Goal: Task Accomplishment & Management: Complete application form

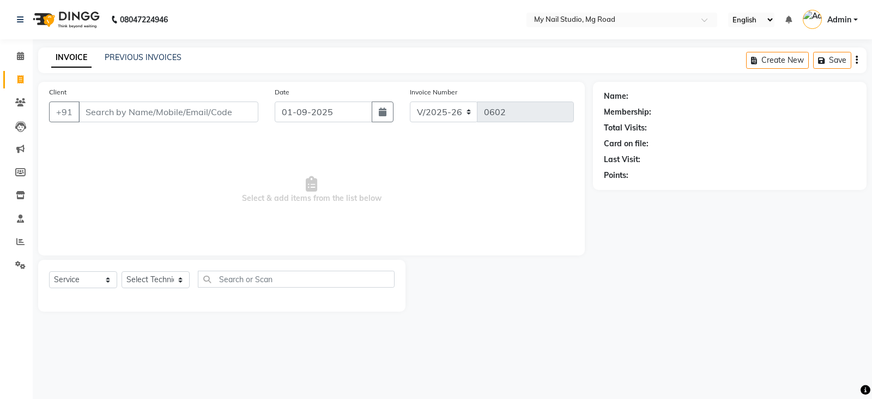
select select "6915"
select select "service"
drag, startPoint x: 0, startPoint y: 0, endPoint x: 129, endPoint y: 105, distance: 166.2
click at [129, 105] on input "Client" at bounding box center [169, 111] width 180 height 21
click at [93, 112] on input "78945442" at bounding box center [141, 111] width 124 height 21
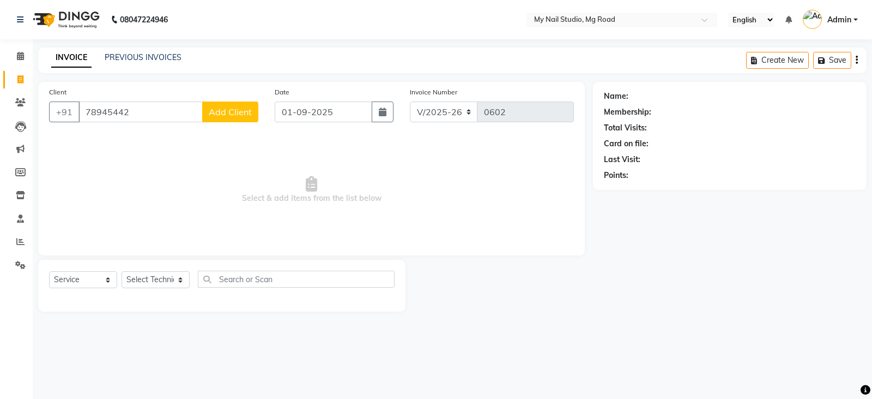
click at [94, 111] on input "78945442" at bounding box center [141, 111] width 124 height 21
type input "7838945442"
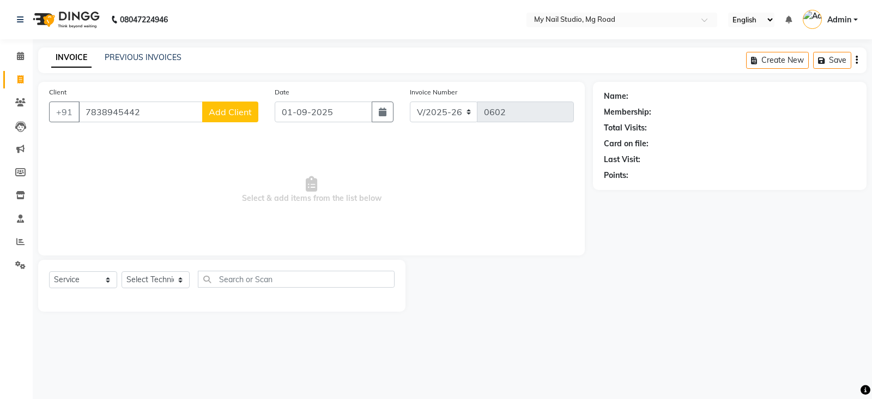
click at [242, 114] on span "Add Client" at bounding box center [230, 111] width 43 height 11
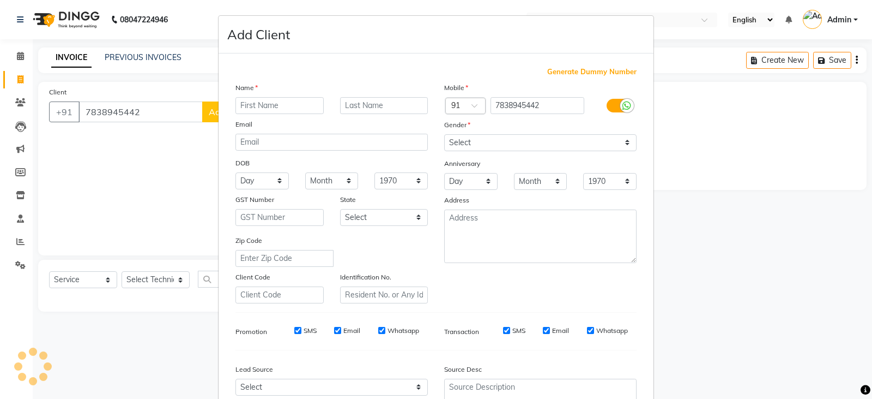
click at [250, 110] on input "text" at bounding box center [280, 105] width 88 height 17
type input "shan"
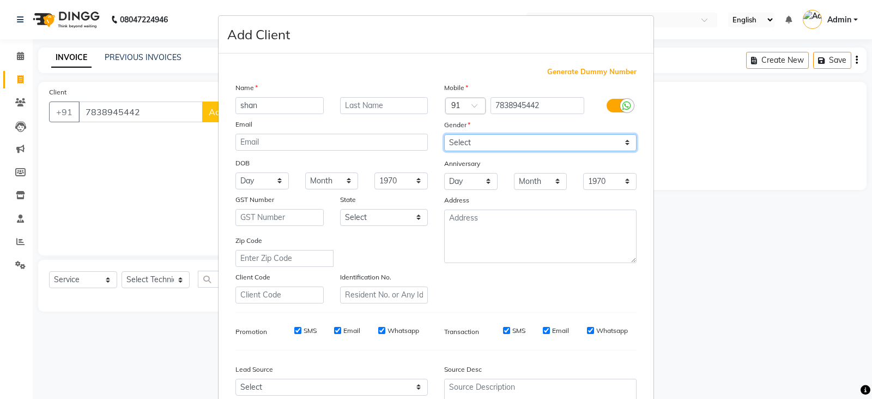
drag, startPoint x: 470, startPoint y: 139, endPoint x: 470, endPoint y: 146, distance: 7.1
click at [470, 139] on select "Select [DEMOGRAPHIC_DATA] [DEMOGRAPHIC_DATA] Other Prefer Not To Say" at bounding box center [540, 142] width 192 height 17
select select "[DEMOGRAPHIC_DATA]"
click at [444, 134] on select "Select [DEMOGRAPHIC_DATA] [DEMOGRAPHIC_DATA] Other Prefer Not To Say" at bounding box center [540, 142] width 192 height 17
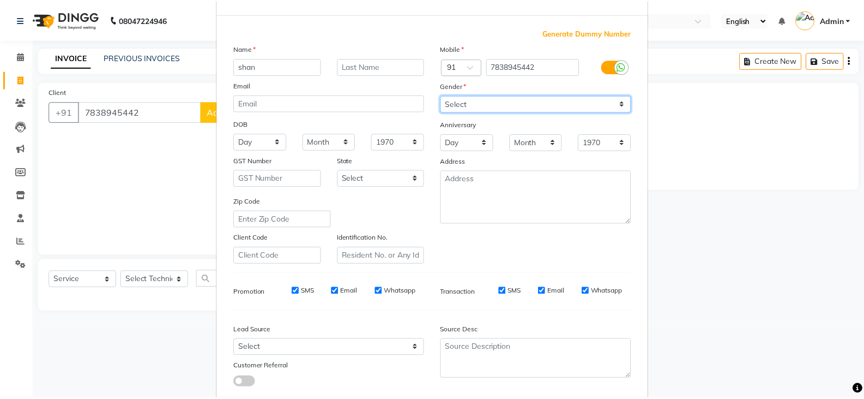
scroll to position [105, 0]
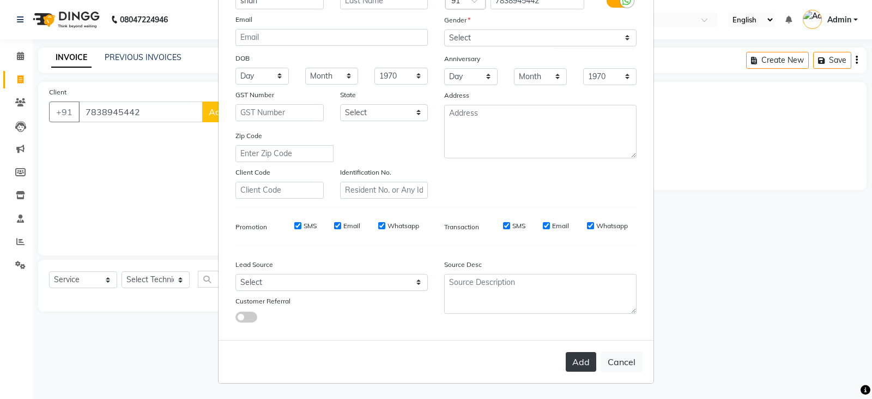
click at [569, 363] on button "Add" at bounding box center [581, 362] width 31 height 20
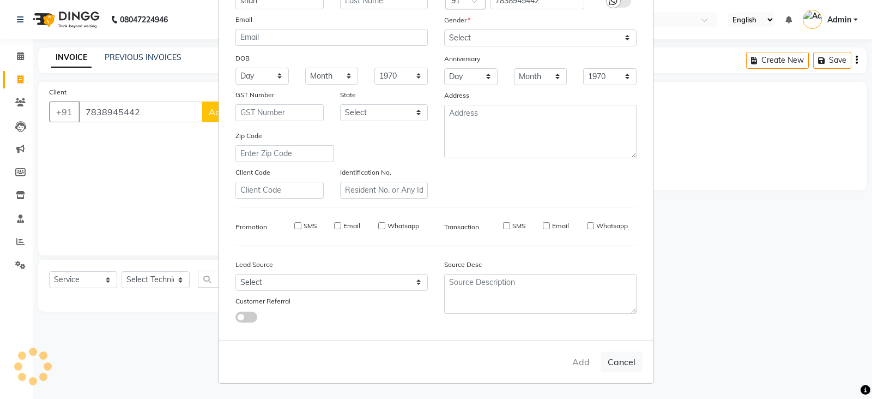
select select
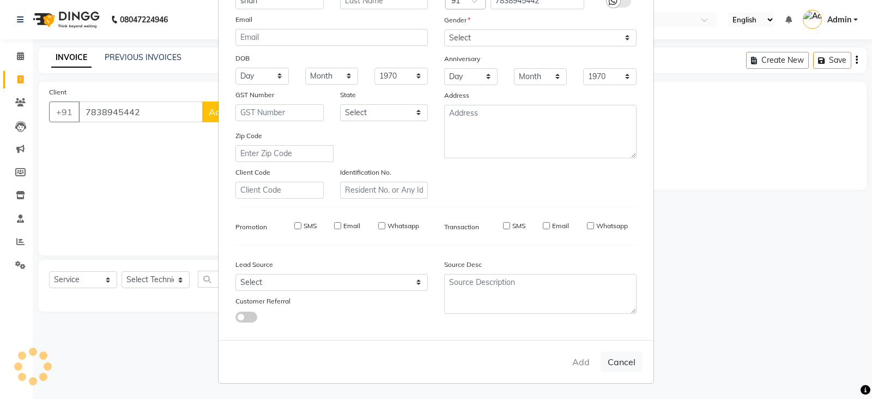
select select
checkbox input "false"
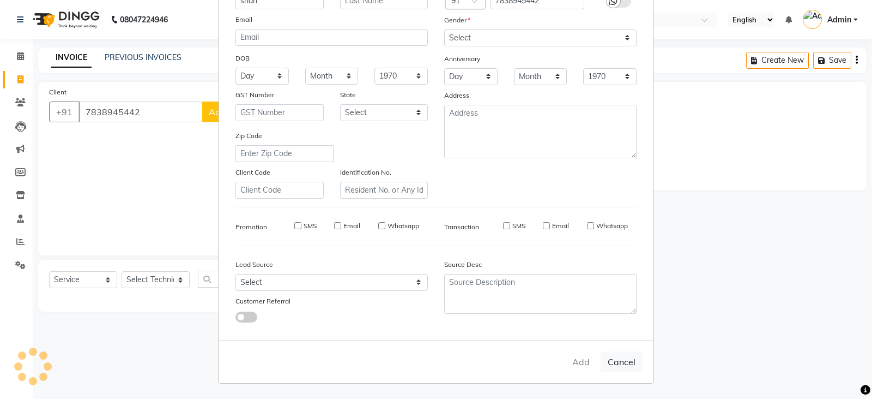
checkbox input "false"
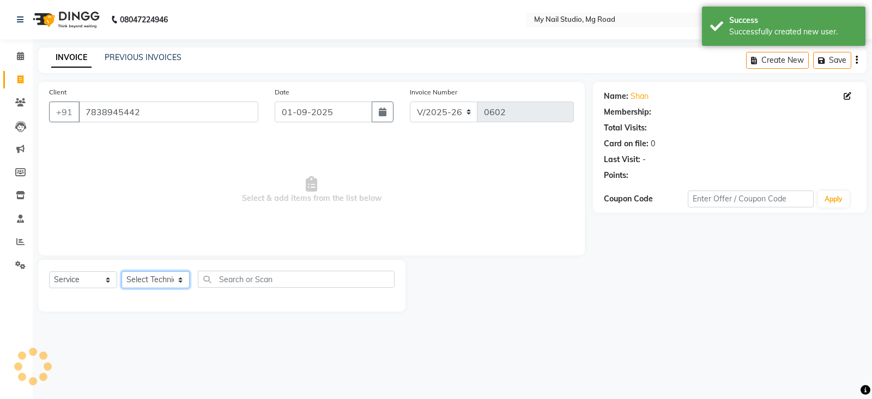
click at [165, 278] on select "Select Technician [PERSON_NAME] DISHA [PERSON_NAME] MANAGER [PERSON_NAME]" at bounding box center [156, 279] width 68 height 17
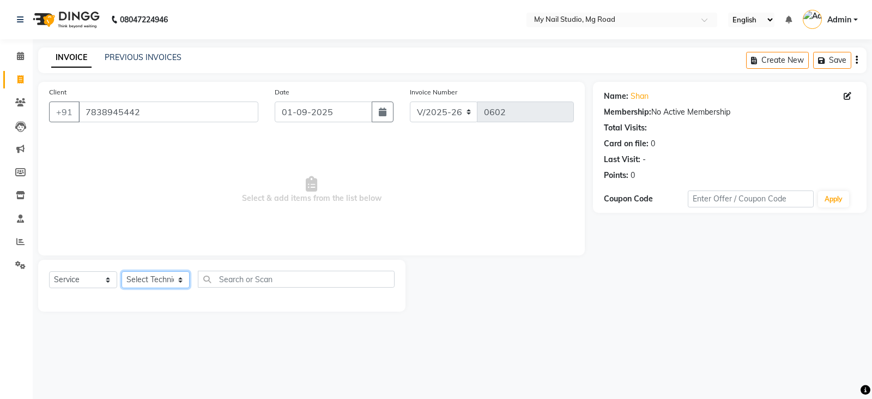
select select "69748"
click at [122, 271] on select "Select Technician [PERSON_NAME] DISHA [PERSON_NAME] MANAGER [PERSON_NAME]" at bounding box center [156, 279] width 68 height 17
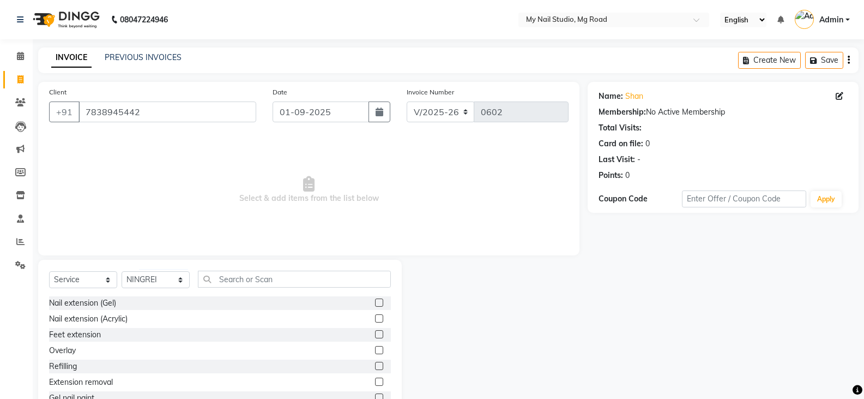
click at [375, 396] on label at bounding box center [379, 397] width 8 height 8
click at [375, 396] on input "checkbox" at bounding box center [378, 397] width 7 height 7
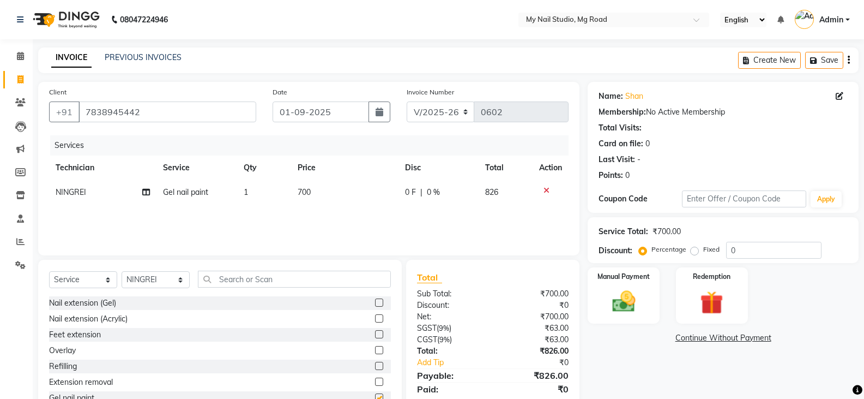
checkbox input "false"
click at [163, 284] on select "Select Technician [PERSON_NAME] DISHA [PERSON_NAME] MANAGER [PERSON_NAME]" at bounding box center [156, 279] width 68 height 17
select select "88047"
click at [122, 271] on select "Select Technician [PERSON_NAME] DISHA [PERSON_NAME] MANAGER [PERSON_NAME]" at bounding box center [156, 279] width 68 height 17
click at [375, 394] on label at bounding box center [379, 397] width 8 height 8
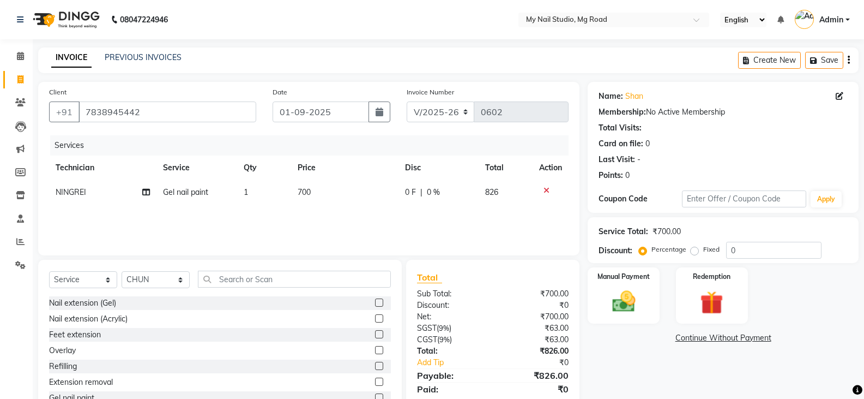
click at [375, 394] on input "checkbox" at bounding box center [378, 397] width 7 height 7
checkbox input "false"
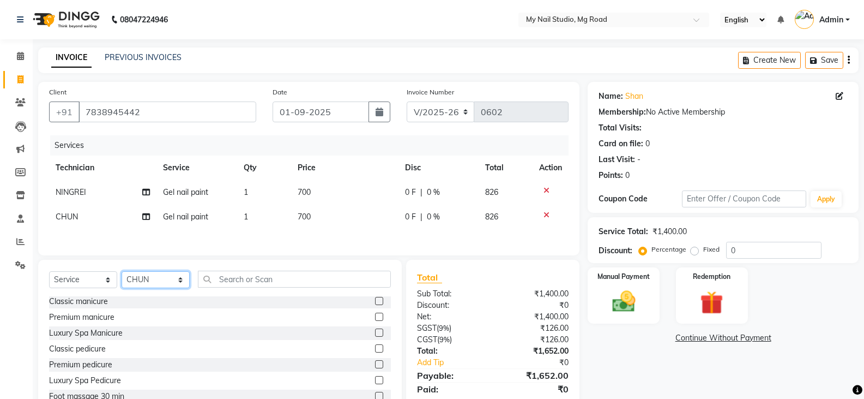
click at [155, 280] on select "Select Technician [PERSON_NAME] DISHA [PERSON_NAME] MANAGER [PERSON_NAME]" at bounding box center [156, 279] width 68 height 17
select select "88621"
click at [122, 273] on select "Select Technician [PERSON_NAME] DISHA [PERSON_NAME] MANAGER [PERSON_NAME]" at bounding box center [156, 279] width 68 height 17
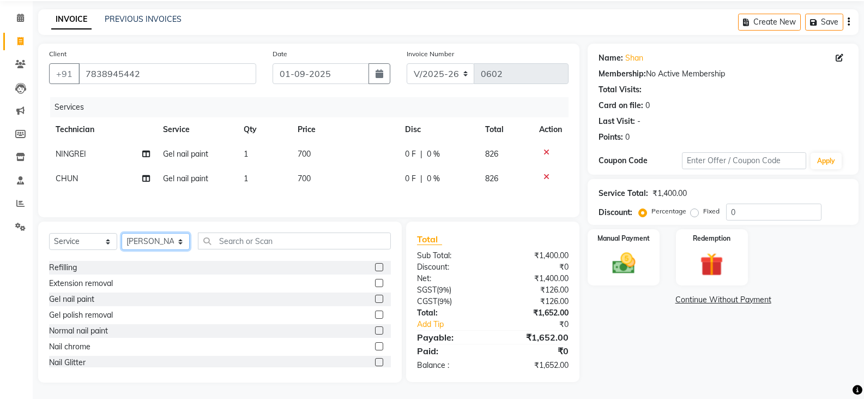
scroll to position [37, 0]
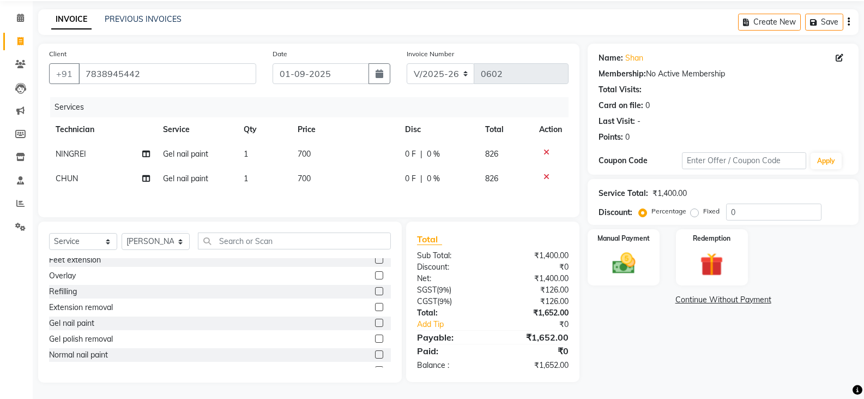
click at [375, 320] on label at bounding box center [379, 322] width 8 height 8
click at [375, 320] on input "checkbox" at bounding box center [378, 323] width 7 height 7
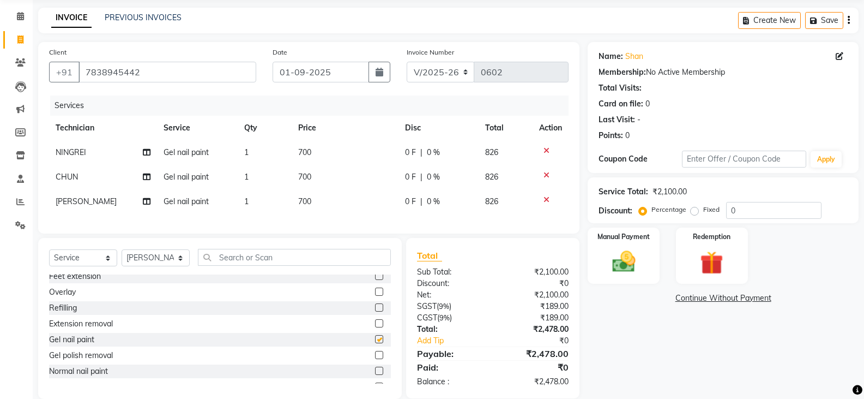
checkbox input "false"
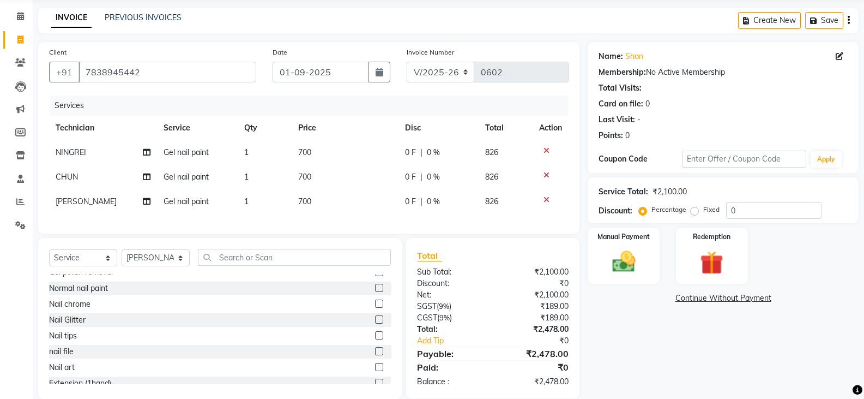
scroll to position [91, 0]
click at [375, 352] on label at bounding box center [379, 347] width 8 height 8
click at [375, 352] on input "checkbox" at bounding box center [378, 348] width 7 height 7
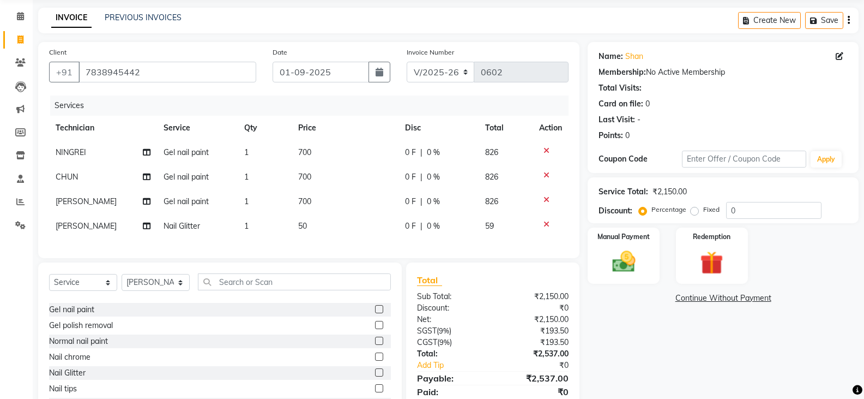
click at [547, 226] on icon at bounding box center [547, 224] width 6 height 8
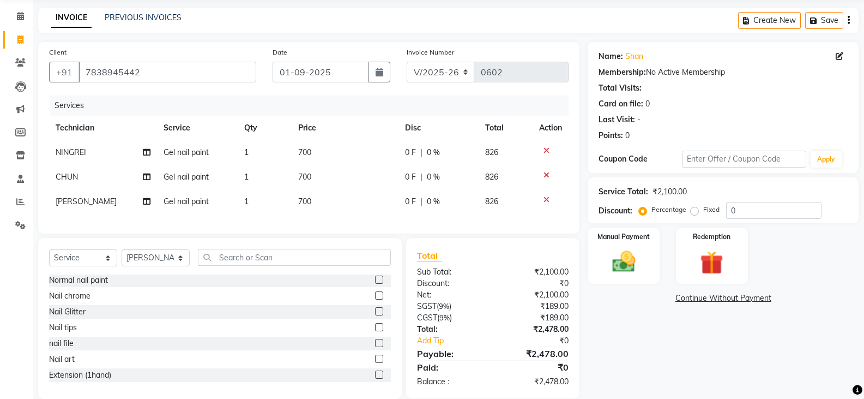
scroll to position [146, 0]
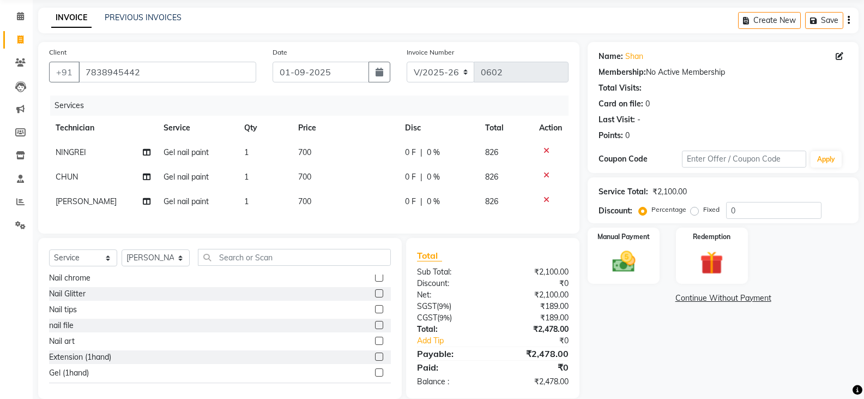
click at [375, 297] on label at bounding box center [379, 293] width 8 height 8
click at [375, 297] on input "checkbox" at bounding box center [378, 293] width 7 height 7
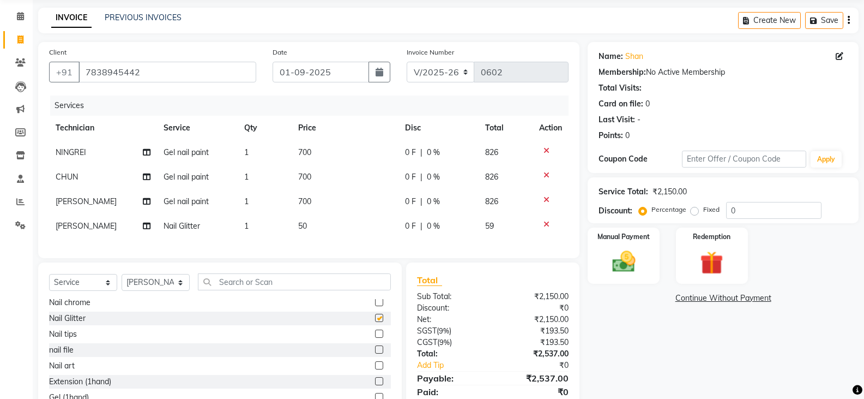
checkbox input "false"
click at [310, 226] on td "50" at bounding box center [345, 226] width 107 height 25
select select "88621"
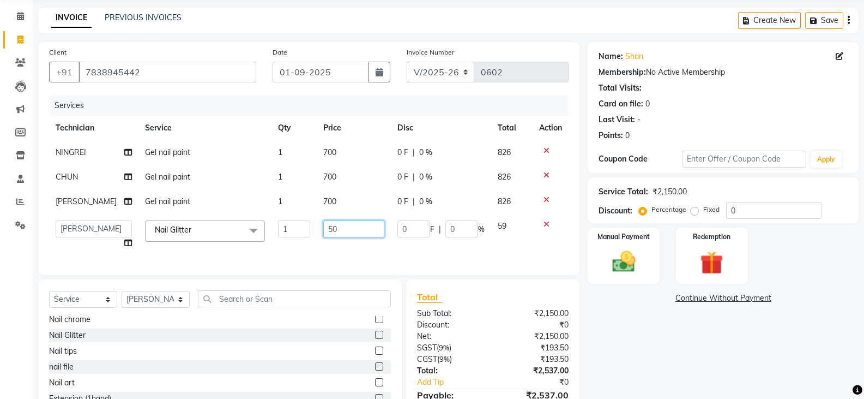
click at [341, 224] on input "50" at bounding box center [353, 228] width 61 height 17
type input "5"
type input "40"
click at [629, 353] on div "Name: Shan Membership: No Active Membership Total Visits: Card on file: 0 Last …" at bounding box center [727, 241] width 279 height 398
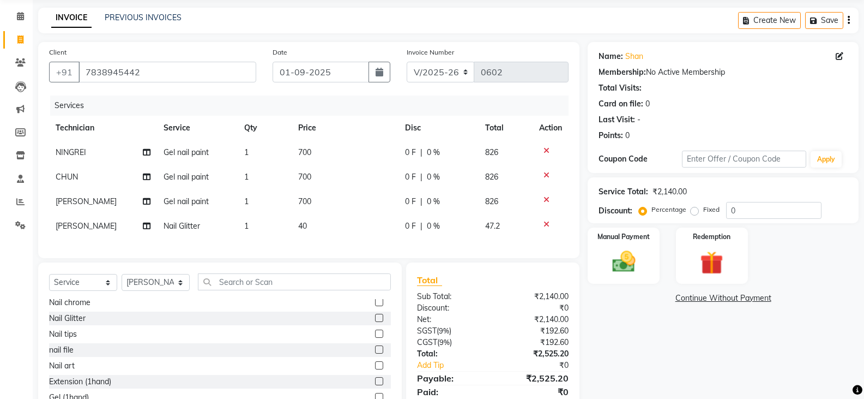
click at [330, 232] on td "40" at bounding box center [345, 226] width 107 height 25
select select "88621"
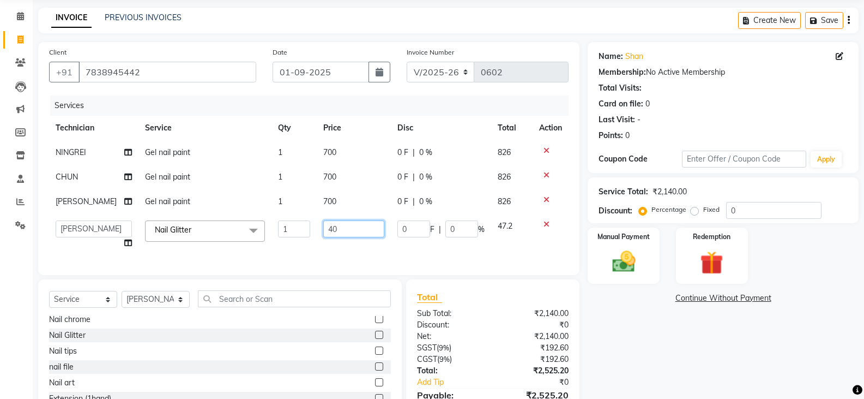
click at [333, 229] on input "40" at bounding box center [353, 228] width 61 height 17
type input "4"
type input "30"
click at [642, 339] on div "Name: Shan Membership: No Active Membership Total Visits: Card on file: 0 Last …" at bounding box center [727, 241] width 279 height 398
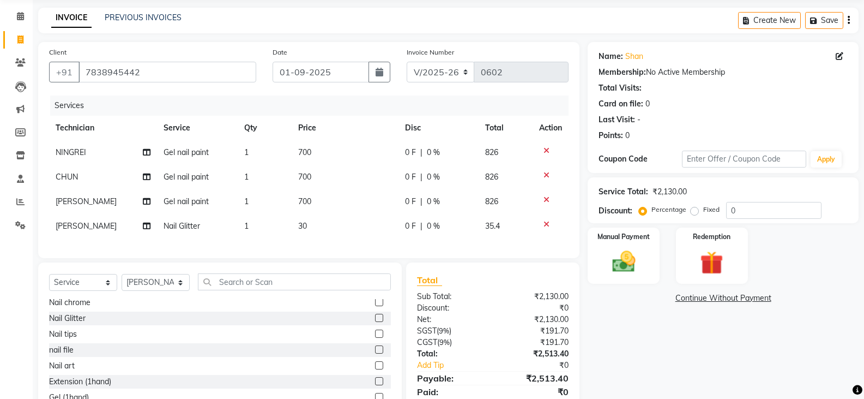
click at [326, 222] on td "30" at bounding box center [345, 226] width 107 height 25
select select "88621"
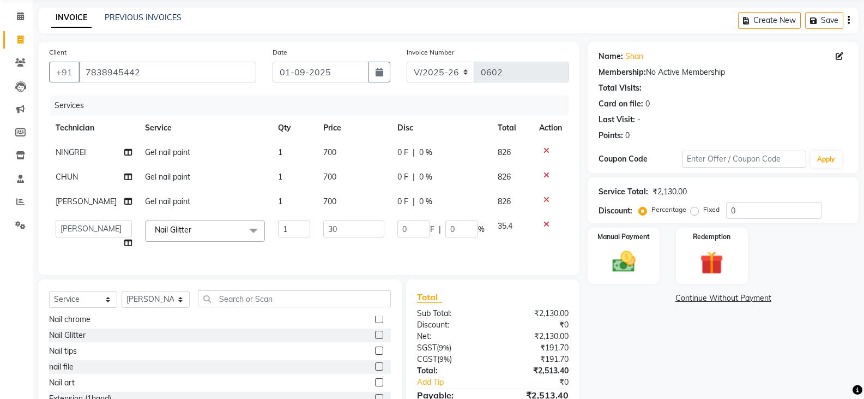
click at [544, 218] on td at bounding box center [551, 234] width 36 height 41
click at [546, 222] on icon at bounding box center [547, 224] width 6 height 8
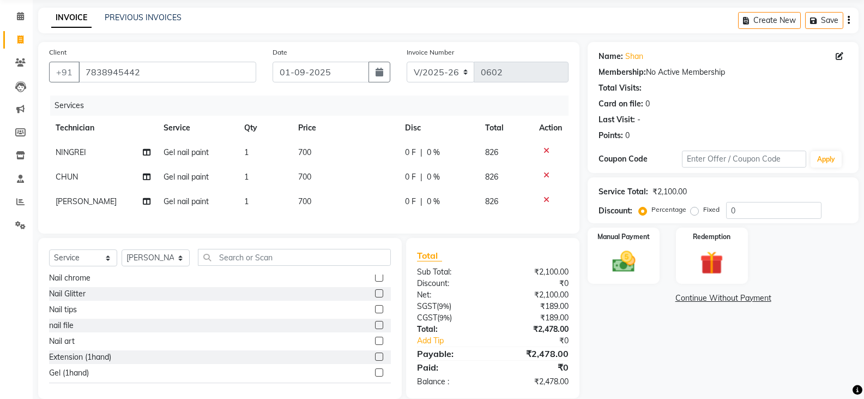
click at [546, 200] on icon at bounding box center [547, 200] width 6 height 8
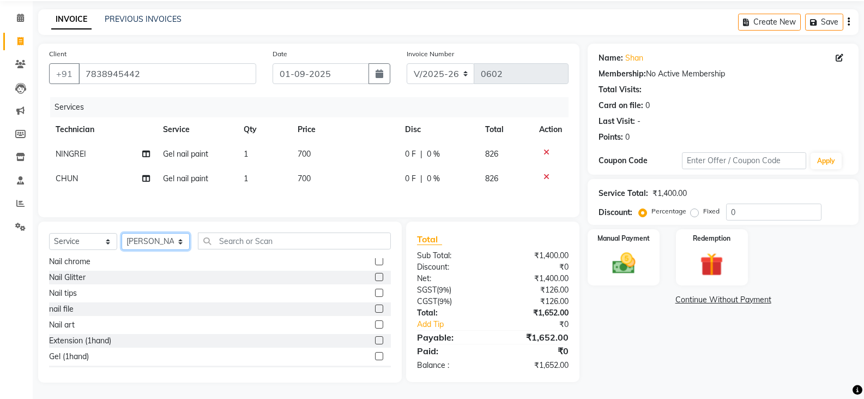
click at [144, 238] on select "Select Technician [PERSON_NAME] DISHA [PERSON_NAME] MANAGER [PERSON_NAME]" at bounding box center [156, 241] width 68 height 17
select select "88048"
click at [122, 233] on select "Select Technician [PERSON_NAME] DISHA [PERSON_NAME] MANAGER [PERSON_NAME]" at bounding box center [156, 241] width 68 height 17
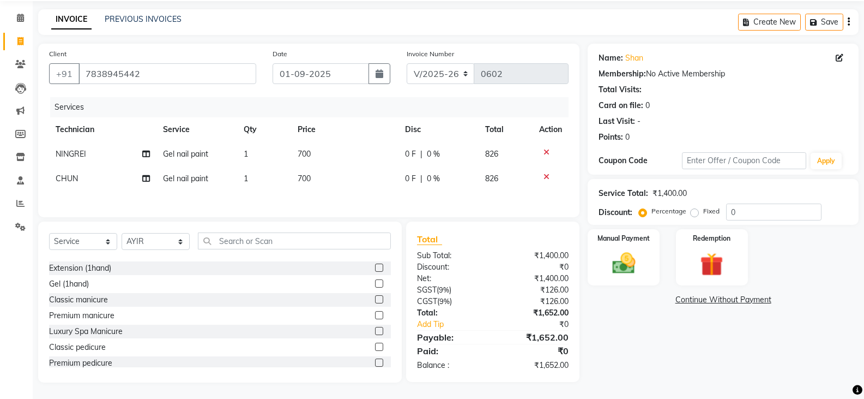
click at [375, 264] on label at bounding box center [379, 267] width 8 height 8
click at [375, 264] on input "checkbox" at bounding box center [378, 267] width 7 height 7
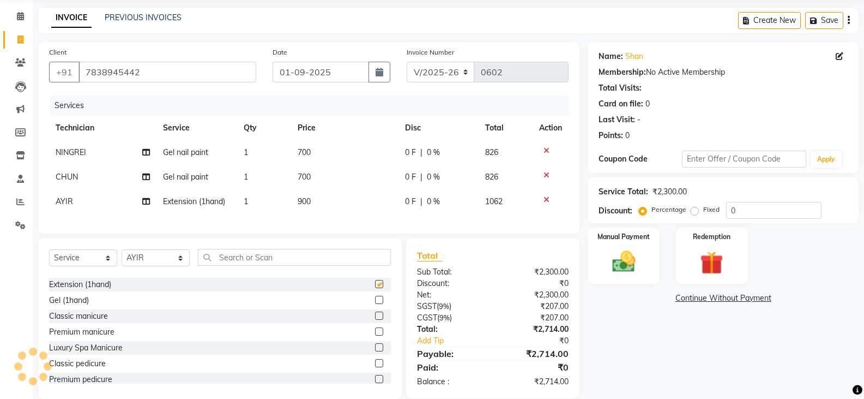
checkbox input "false"
click at [324, 205] on td "900" at bounding box center [344, 201] width 107 height 25
select select "88048"
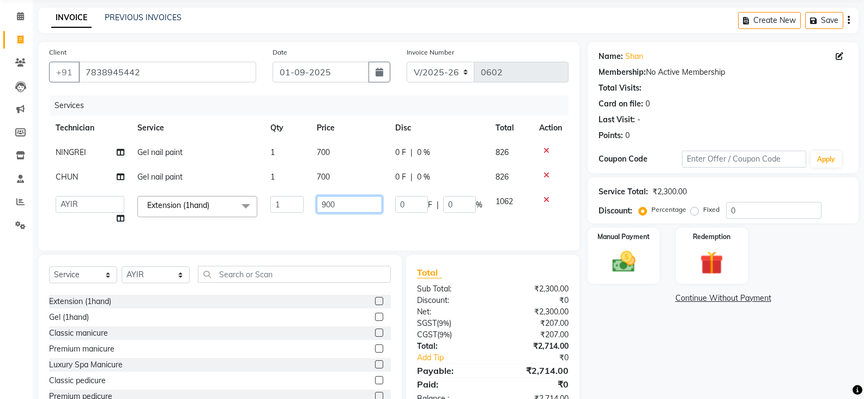
click at [345, 203] on input "900" at bounding box center [349, 204] width 65 height 17
type input "9"
type input "710"
click at [666, 318] on div "Name: Shan Membership: No Active Membership Total Visits: Card on file: 0 Last …" at bounding box center [727, 228] width 279 height 373
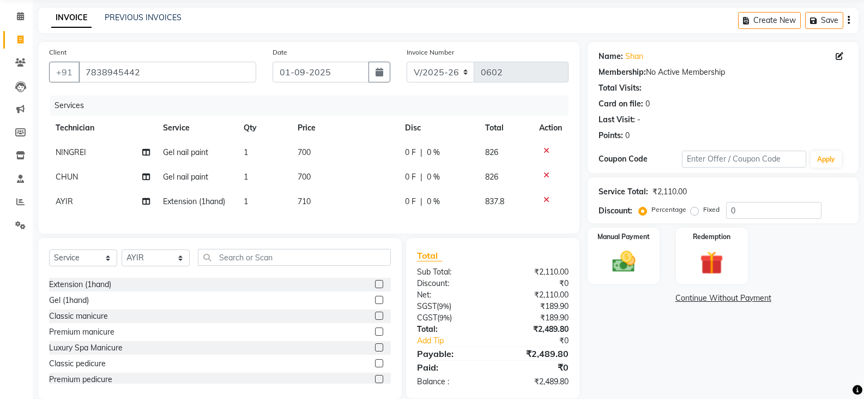
click at [320, 196] on td "710" at bounding box center [344, 201] width 107 height 25
select select "88048"
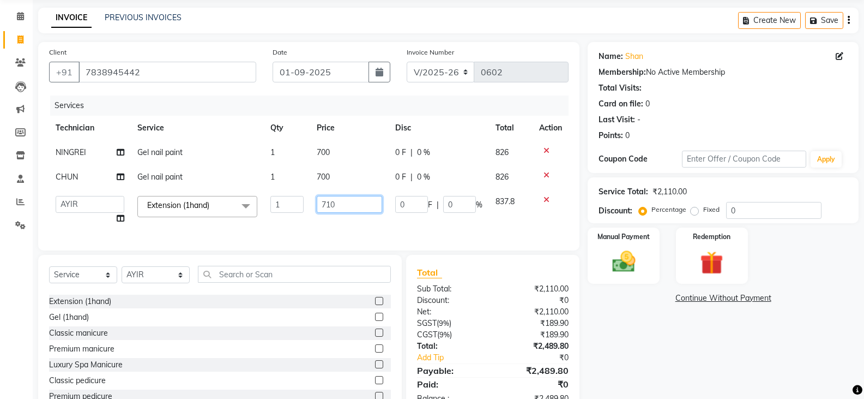
click at [347, 208] on input "710" at bounding box center [349, 204] width 65 height 17
type input "720"
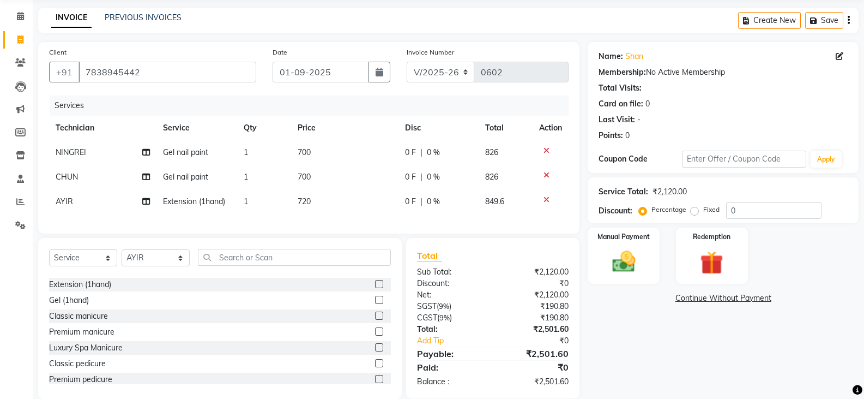
click at [659, 353] on div "Name: Shan Membership: No Active Membership Total Visits: Card on file: 0 Last …" at bounding box center [727, 220] width 279 height 357
click at [746, 204] on input "0" at bounding box center [773, 210] width 95 height 17
type input "1"
click at [695, 335] on div "Name: Shan Membership: No Active Membership Total Visits: Card on file: 0 Last …" at bounding box center [727, 220] width 279 height 357
click at [773, 209] on input "1" at bounding box center [773, 210] width 95 height 17
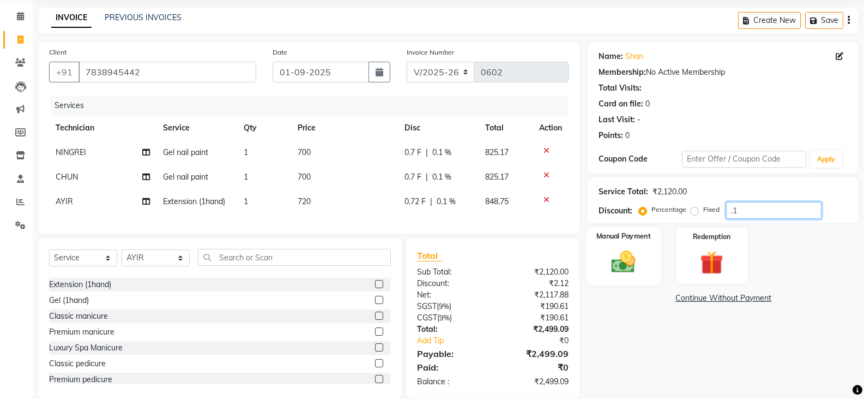
type input ".1"
click at [629, 255] on img at bounding box center [623, 262] width 39 height 28
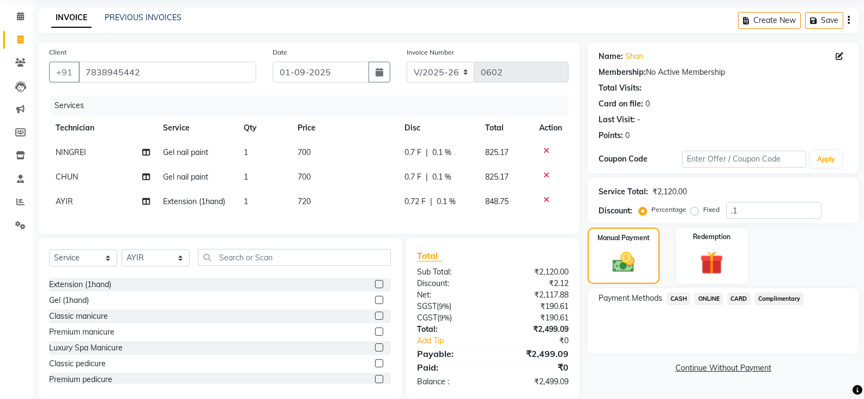
click at [703, 299] on span "ONLINE" at bounding box center [709, 298] width 28 height 13
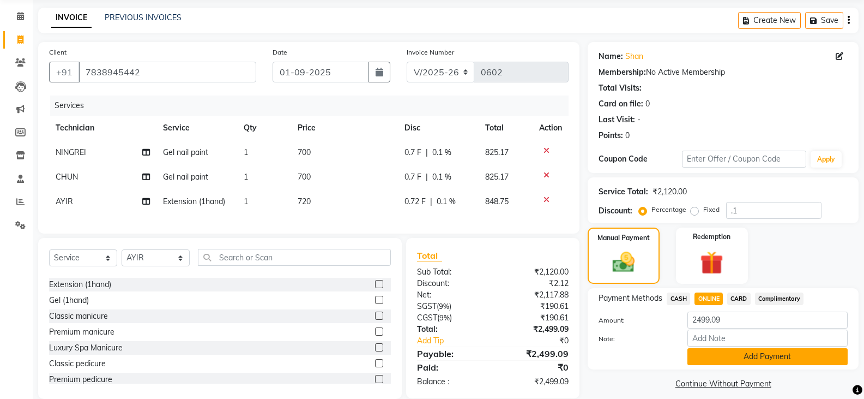
click at [725, 354] on button "Add Payment" at bounding box center [768, 356] width 160 height 17
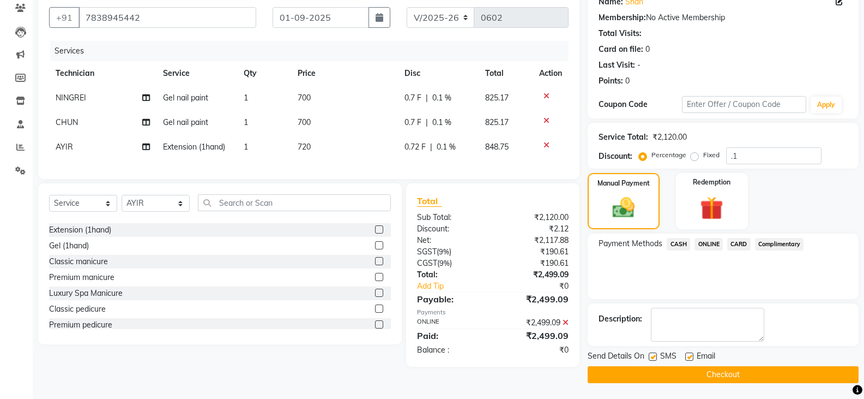
scroll to position [95, 0]
click at [743, 373] on button "Checkout" at bounding box center [723, 373] width 271 height 17
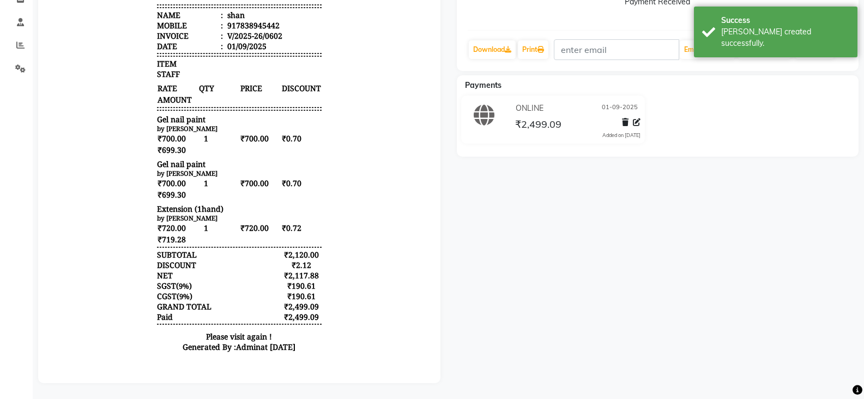
scroll to position [205, 0]
click at [540, 40] on link "Print" at bounding box center [533, 49] width 31 height 19
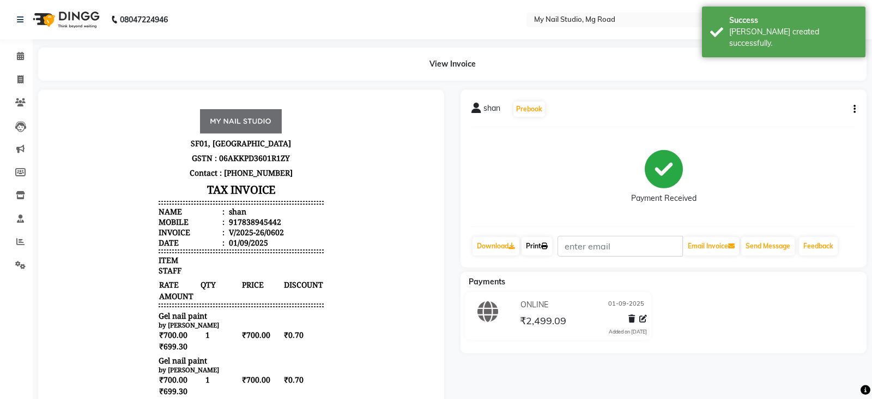
select select "6915"
select select "service"
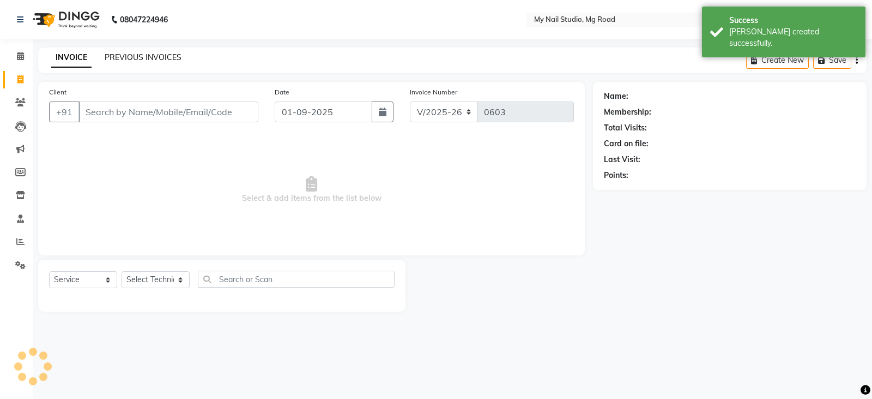
click at [156, 55] on link "PREVIOUS INVOICES" at bounding box center [143, 57] width 77 height 10
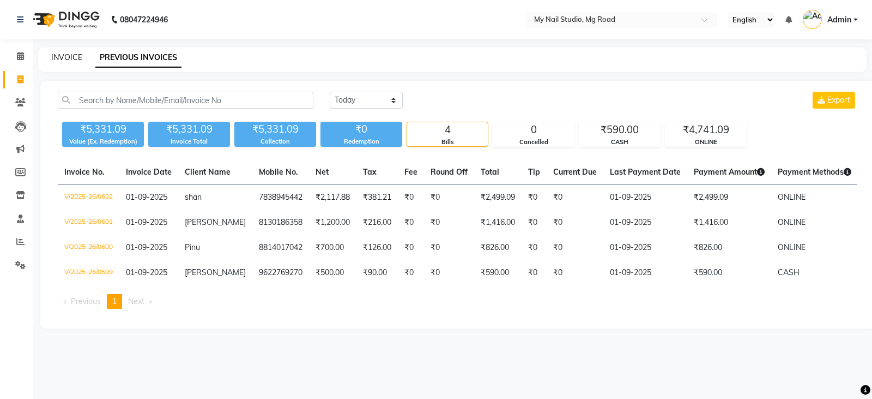
click at [58, 53] on link "INVOICE" at bounding box center [66, 57] width 31 height 10
select select "6915"
select select "service"
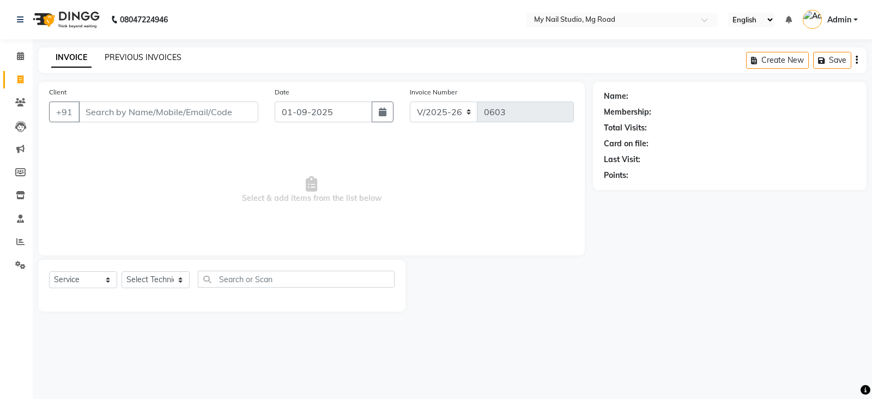
click at [132, 54] on link "PREVIOUS INVOICES" at bounding box center [143, 57] width 77 height 10
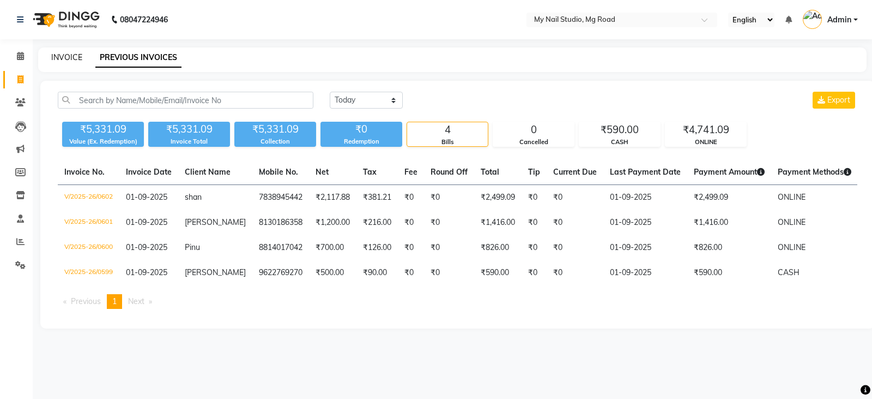
click at [73, 58] on link "INVOICE" at bounding box center [66, 57] width 31 height 10
select select "6915"
select select "service"
